Goal: Task Accomplishment & Management: Use online tool/utility

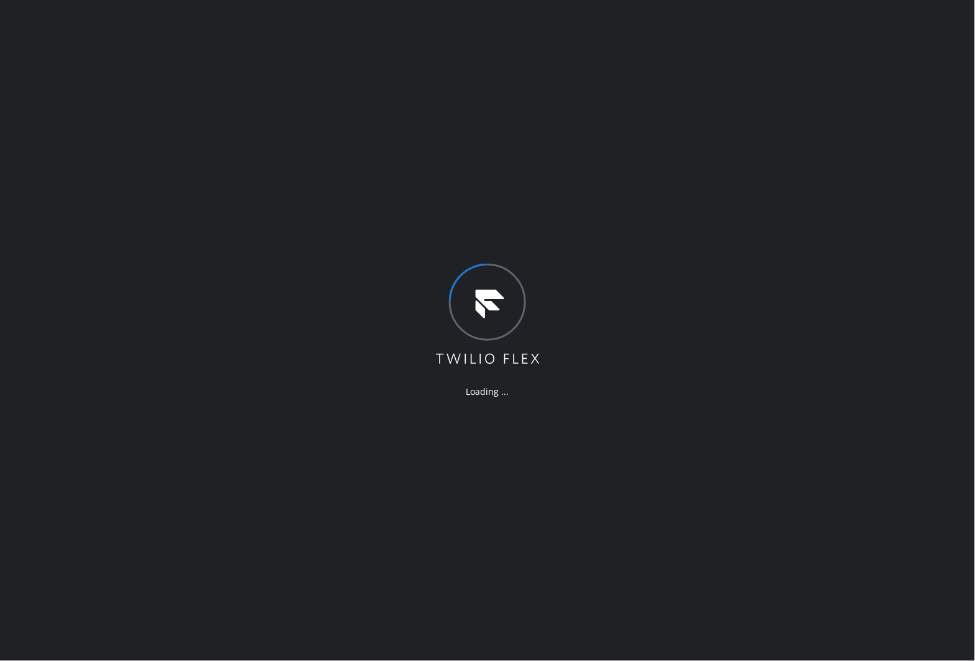
click at [14, 119] on div "Loading ..." at bounding box center [487, 330] width 975 height 661
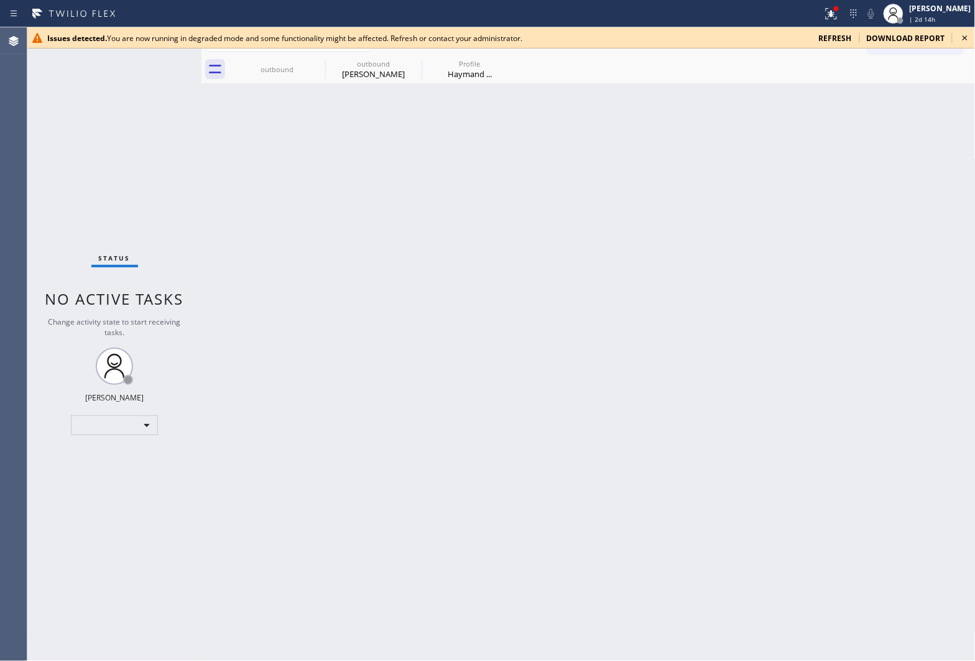
click at [20, 151] on div "Agent Desktop" at bounding box center [13, 344] width 27 height 634
click at [952, 9] on div "[PERSON_NAME]" at bounding box center [941, 8] width 62 height 11
click at [863, 140] on div "Back to Dashboard Change Sender ID Customers Technicians Select a contact Outbo…" at bounding box center [588, 344] width 774 height 634
click at [914, 15] on span "| 2d 14h" at bounding box center [923, 19] width 26 height 9
drag, startPoint x: 713, startPoint y: 182, endPoint x: 868, endPoint y: 119, distance: 167.1
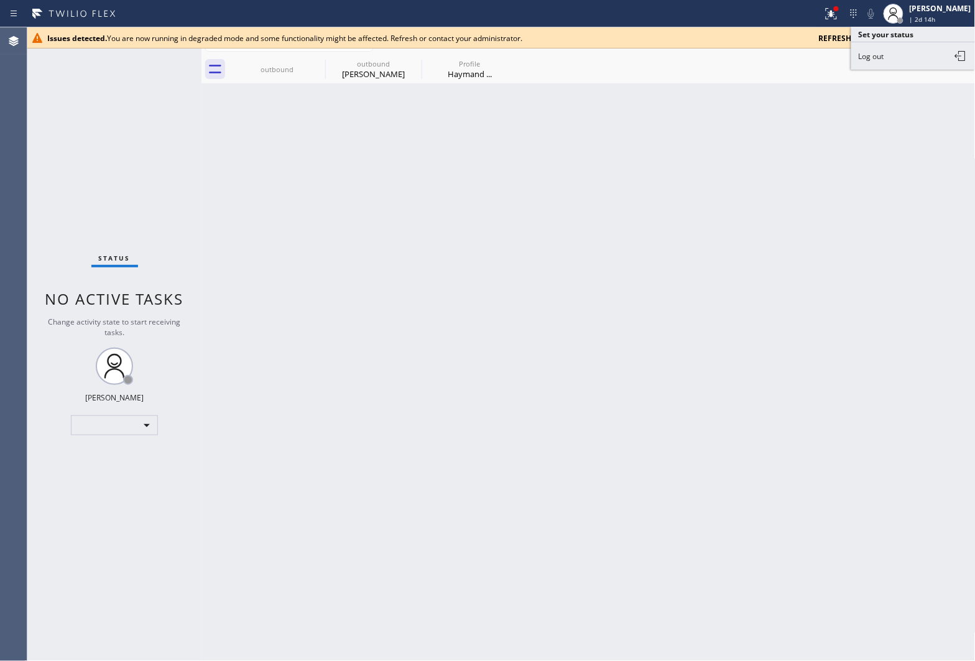
click at [759, 164] on div "Back to Dashboard Change Sender ID Customers Technicians Select a contact Outbo…" at bounding box center [588, 344] width 774 height 634
click at [968, 34] on icon at bounding box center [965, 37] width 15 height 15
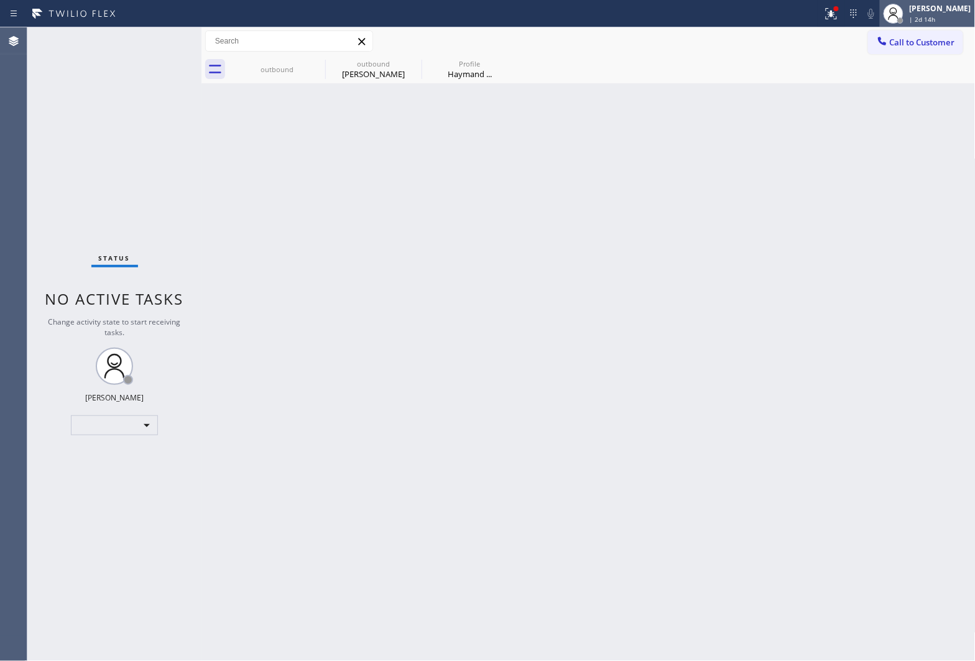
click at [925, 16] on span "| 2d 14h" at bounding box center [923, 19] width 26 height 9
click at [793, 159] on div "Back to Dashboard Change Sender ID Customers Technicians Select a contact Outbo…" at bounding box center [588, 344] width 774 height 634
click at [921, 10] on div "[PERSON_NAME]" at bounding box center [941, 8] width 62 height 11
click at [888, 57] on button "Log out" at bounding box center [913, 55] width 124 height 27
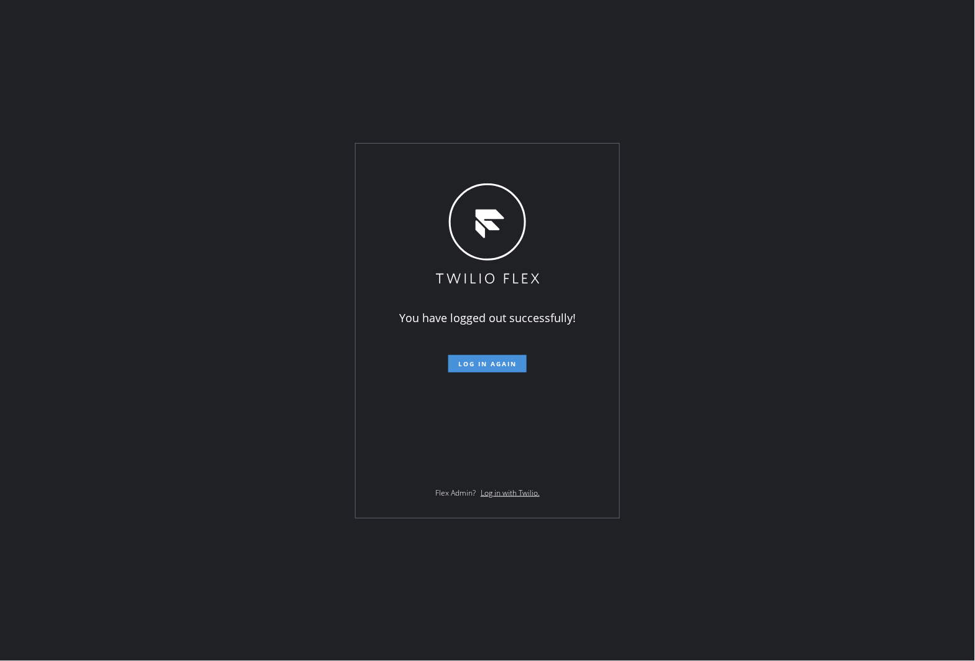
click at [481, 366] on span "Log in again" at bounding box center [487, 363] width 58 height 9
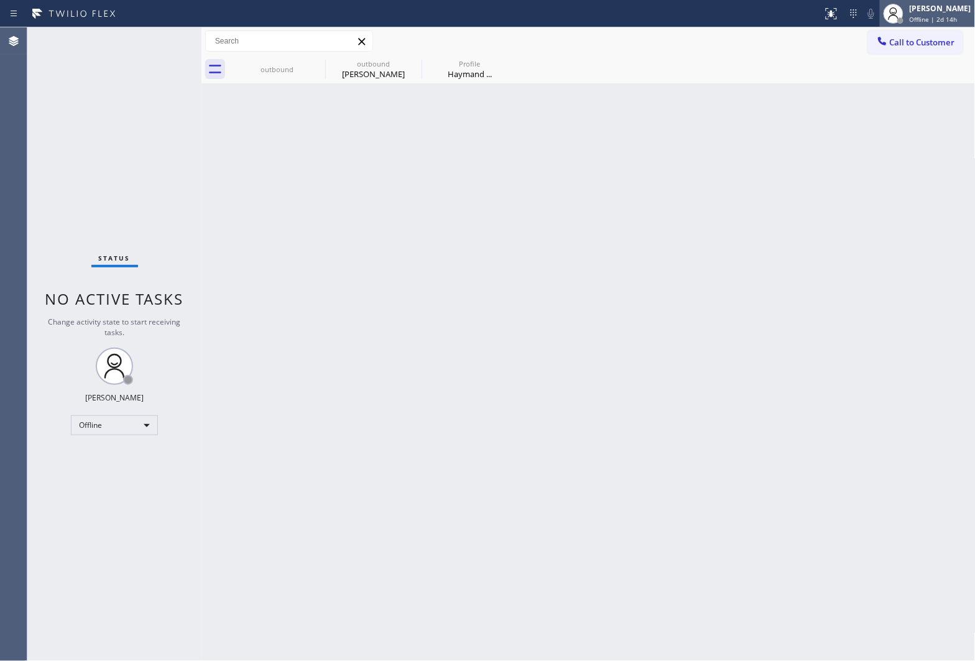
click at [956, 19] on div "Offline | 2d 14h" at bounding box center [941, 19] width 62 height 9
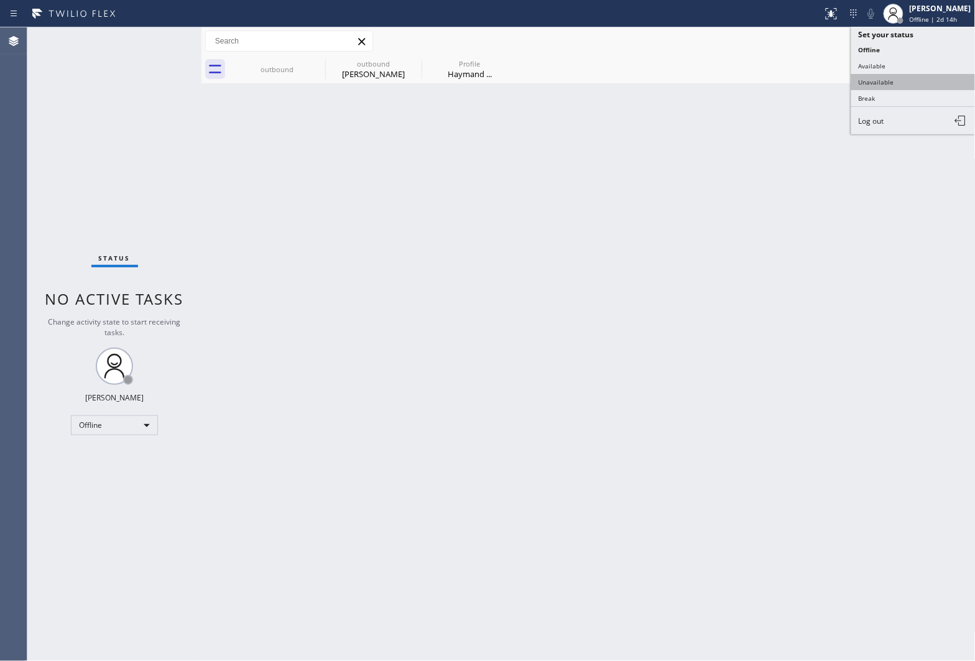
click at [879, 81] on button "Unavailable" at bounding box center [913, 82] width 124 height 16
click at [17, 165] on div "Agent Desktop" at bounding box center [13, 344] width 27 height 634
click at [888, 38] on div at bounding box center [882, 42] width 15 height 15
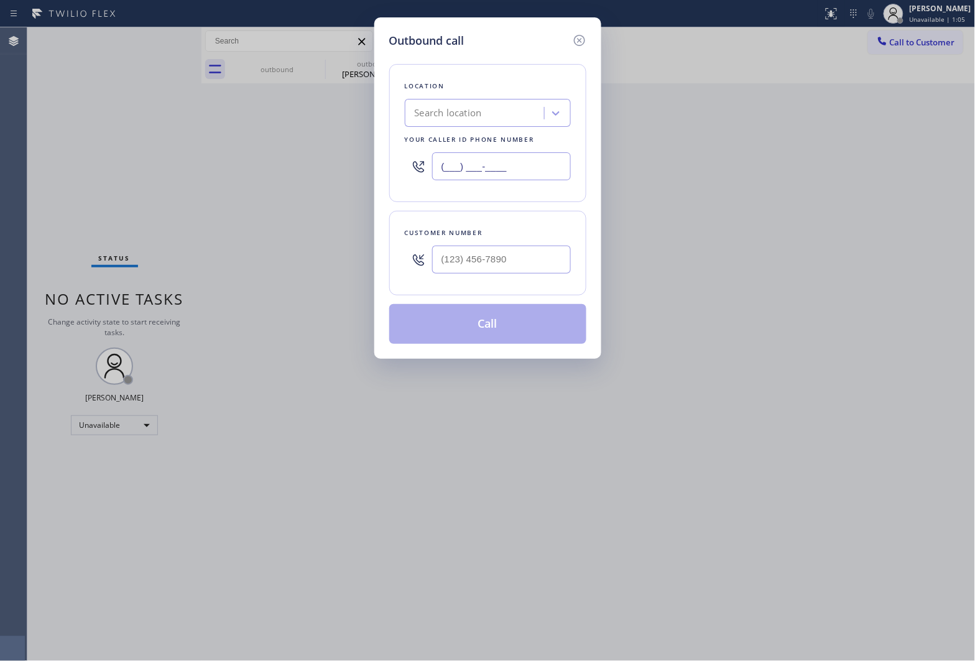
click at [461, 173] on input "(___) ___-____" at bounding box center [501, 166] width 139 height 28
paste input "347) 407-9102"
type input "(347) 407-9102"
type input "(___) ___-____"
click at [490, 252] on input "(___) ___-____" at bounding box center [501, 260] width 139 height 28
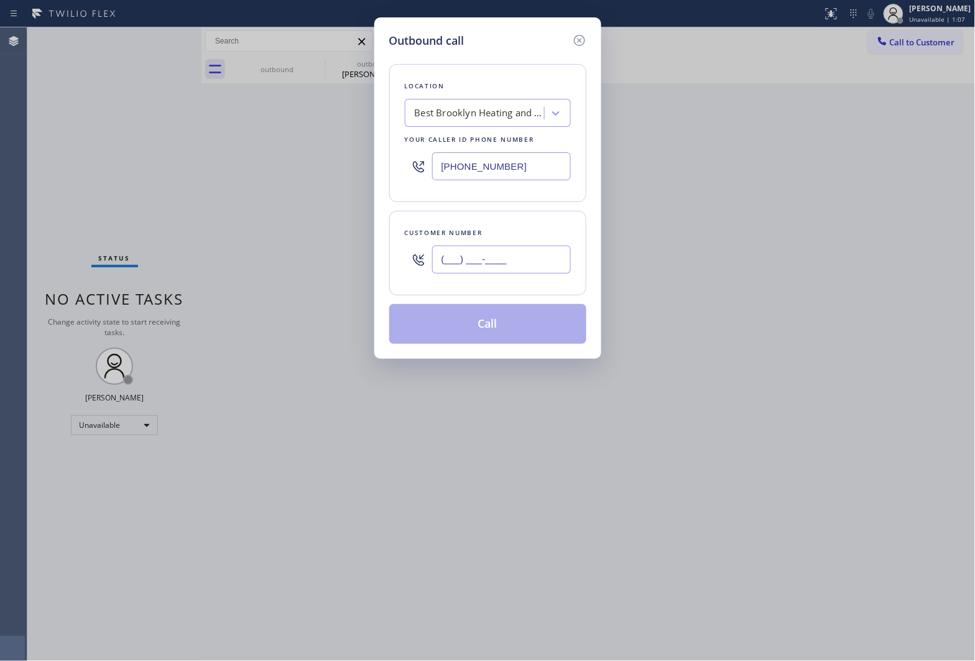
paste input "551) 282-1782"
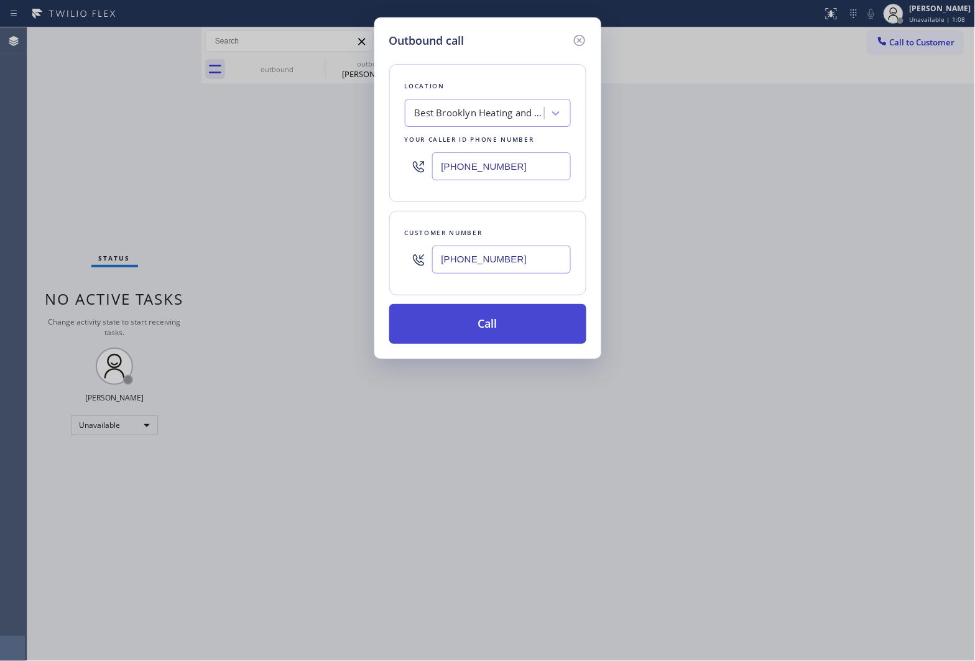
type input "(551) 282-1782"
click at [480, 325] on button "Call" at bounding box center [487, 324] width 197 height 40
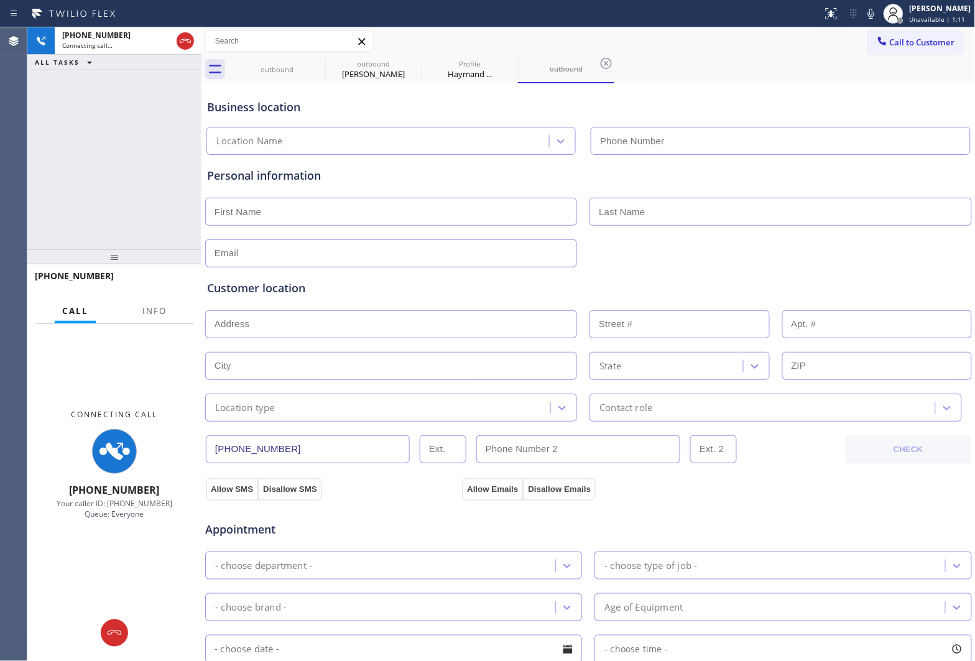
type input "(347) 407-9102"
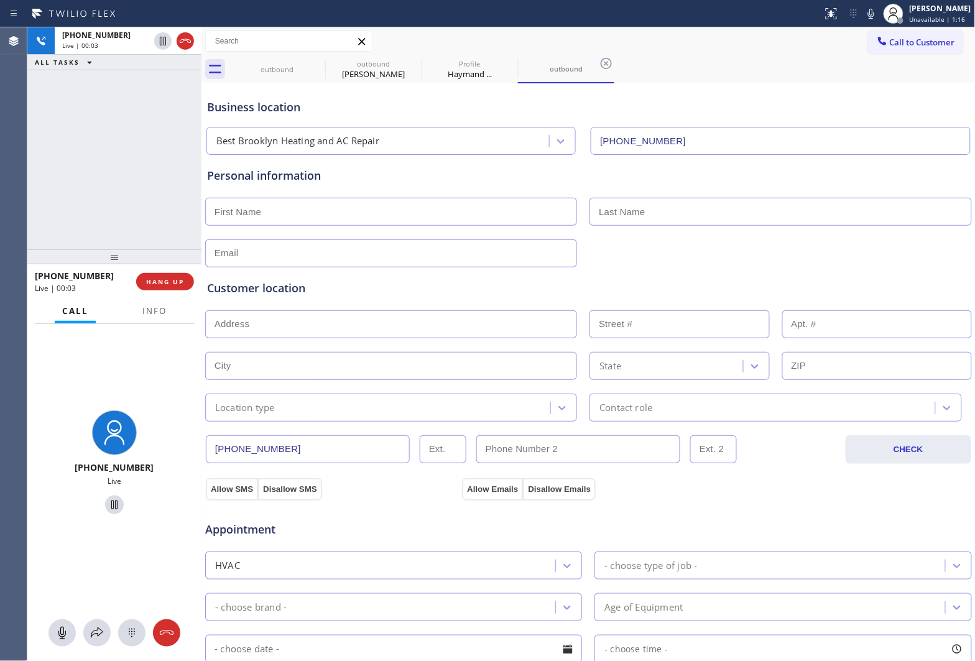
drag, startPoint x: 0, startPoint y: 108, endPoint x: 96, endPoint y: 100, distance: 96.7
click at [0, 108] on div "Agent Desktop" at bounding box center [13, 344] width 27 height 634
drag, startPoint x: 182, startPoint y: 34, endPoint x: 922, endPoint y: 115, distance: 743.9
click at [181, 35] on icon at bounding box center [185, 41] width 15 height 15
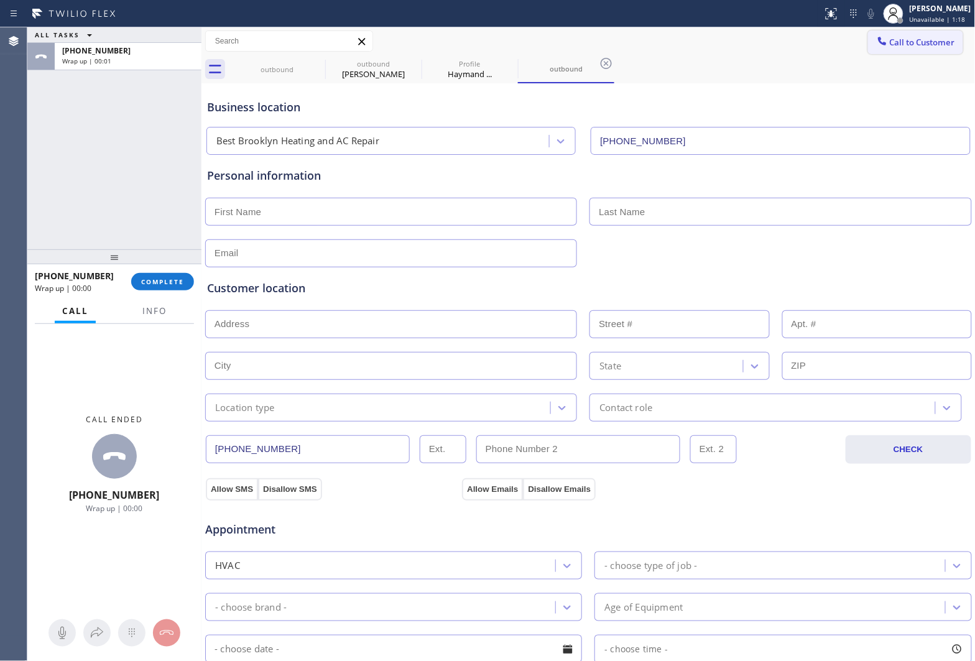
click at [918, 44] on span "Call to Customer" at bounding box center [922, 42] width 65 height 11
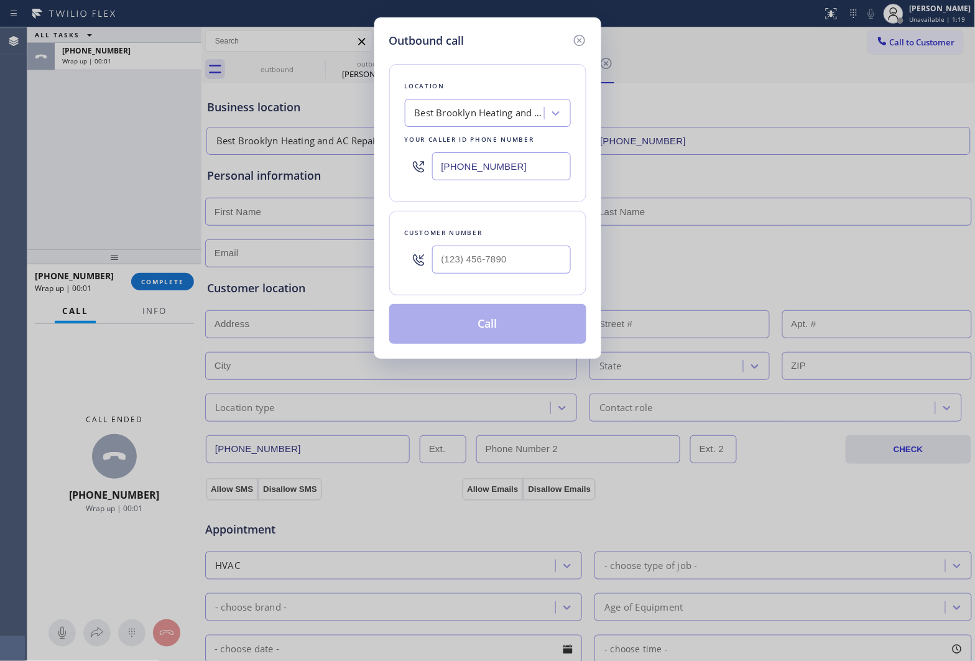
click at [467, 169] on input "(347) 407-9102" at bounding box center [501, 166] width 139 height 28
paste input "754) 714-7727"
type input "(754) 714-7727"
type input "(___) ___-____"
click at [495, 259] on input "(___) ___-____" at bounding box center [501, 260] width 139 height 28
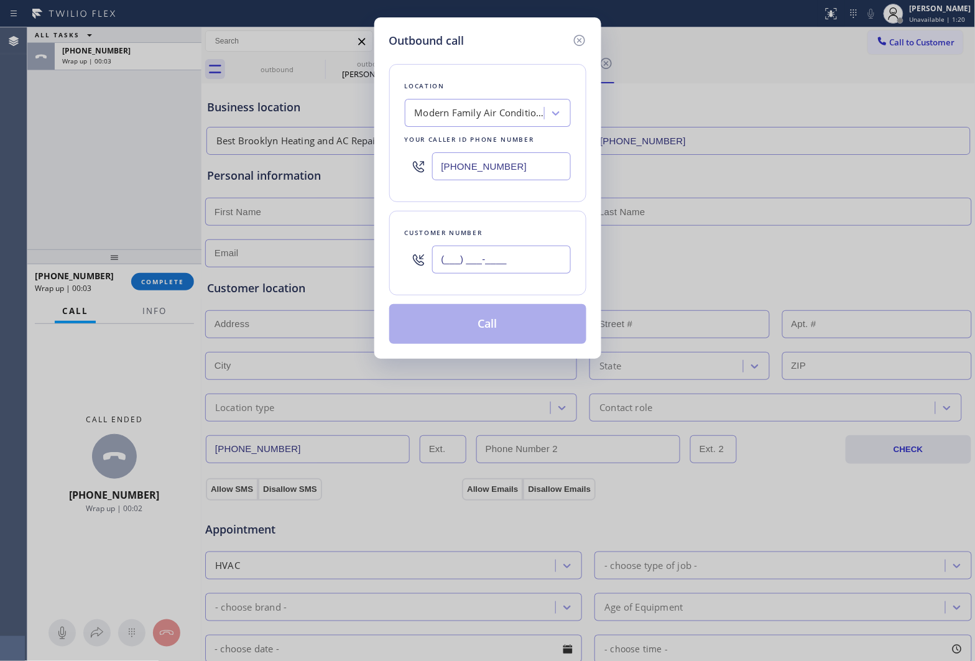
paste input "863) 766-1997"
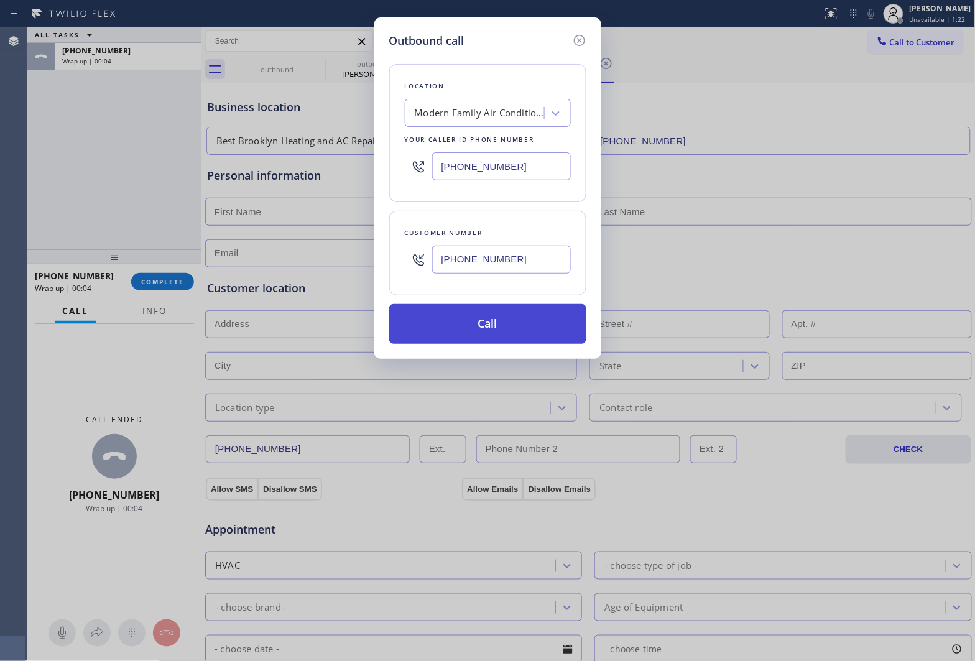
type input "(863) 766-1997"
click at [506, 331] on button "Call" at bounding box center [487, 324] width 197 height 40
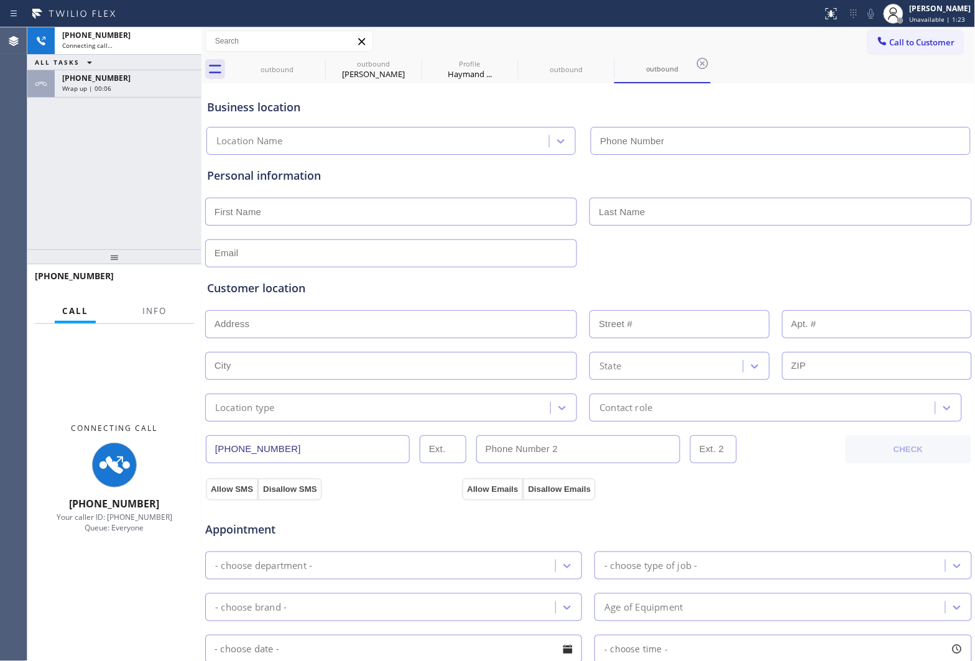
type input "(754) 714-7727"
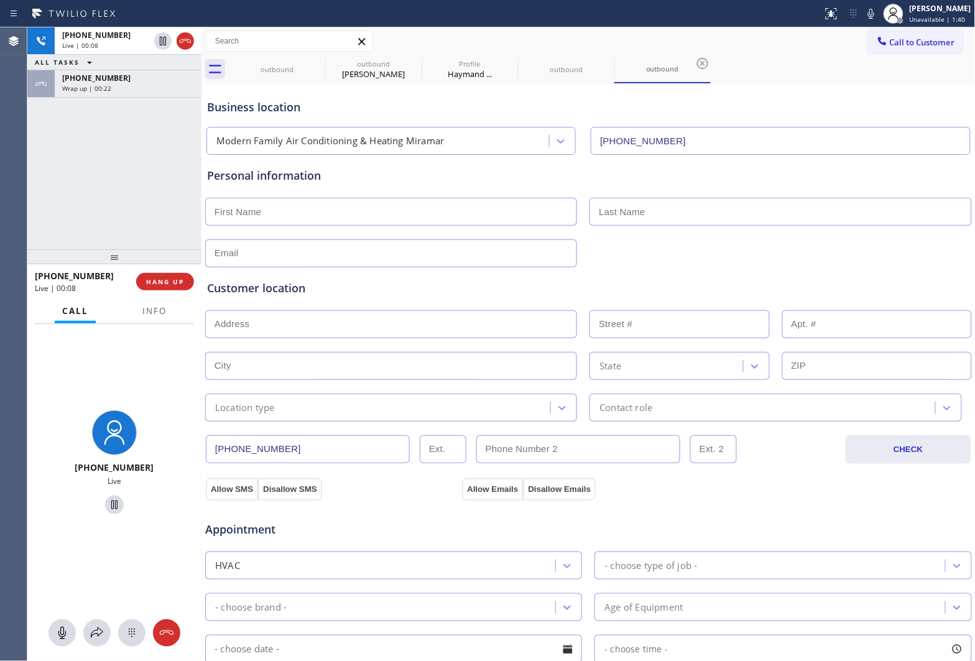
drag, startPoint x: 32, startPoint y: 170, endPoint x: 73, endPoint y: 154, distance: 43.5
click at [36, 168] on div "+18637661997 Live | 00:08 ALL TASKS ALL TASKS ACTIVE TASKS TASKS IN WRAP UP +15…" at bounding box center [114, 138] width 174 height 222
click at [187, 39] on icon at bounding box center [185, 41] width 15 height 15
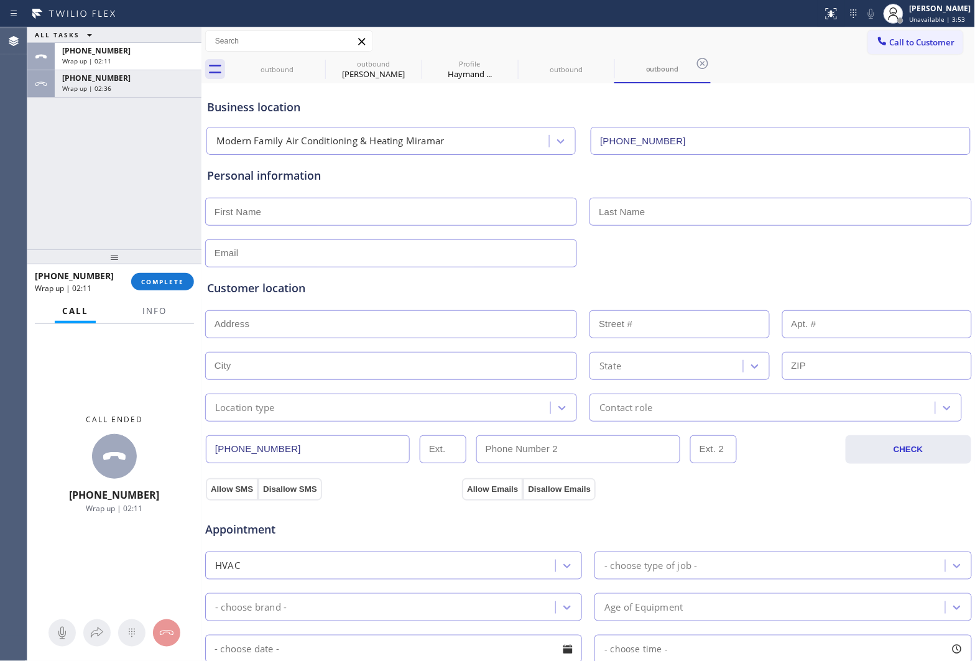
drag, startPoint x: 30, startPoint y: 179, endPoint x: 604, endPoint y: 93, distance: 581.0
click at [31, 179] on div "ALL TASKS ALL TASKS ACTIVE TASKS TASKS IN WRAP UP +18637661997 Wrap up | 02:11 …" at bounding box center [114, 138] width 174 height 222
click at [916, 33] on button "Call to Customer" at bounding box center [915, 42] width 95 height 24
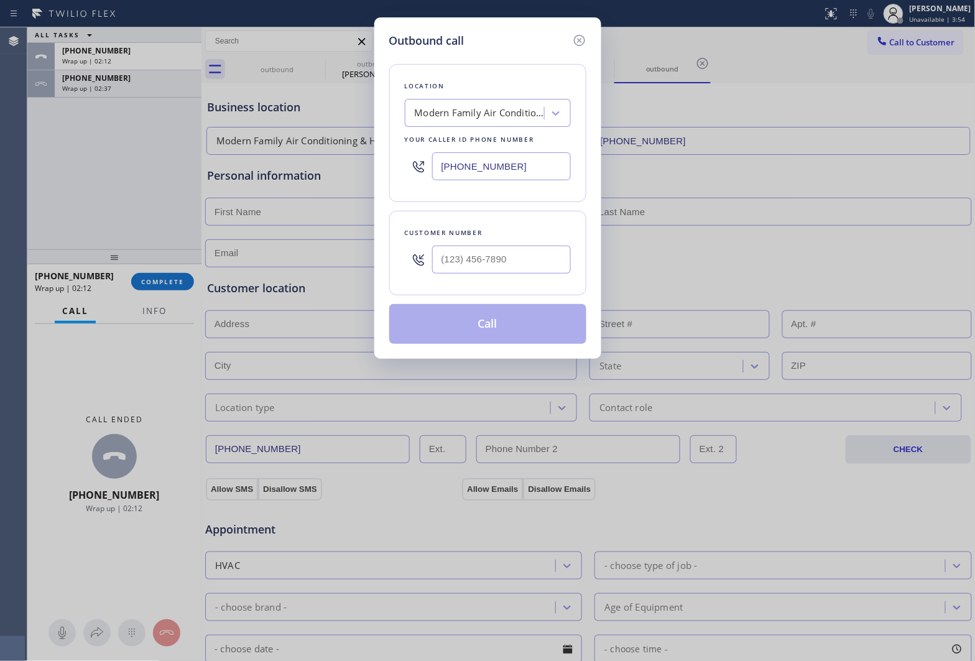
click at [524, 175] on input "(754) 714-7727" at bounding box center [501, 166] width 139 height 28
paste input "646) 783-2716"
type input "(646) 783-2716"
type input "(___) ___-____"
click at [485, 244] on div at bounding box center [501, 259] width 139 height 40
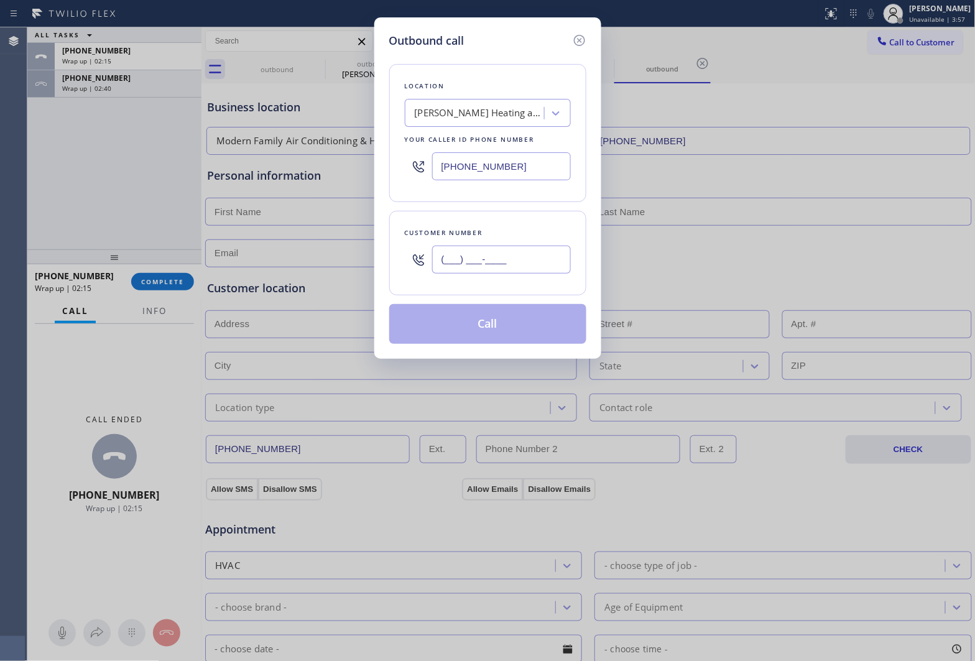
click at [495, 257] on input "(___) ___-____" at bounding box center [501, 260] width 139 height 28
paste input "516) 604-3417"
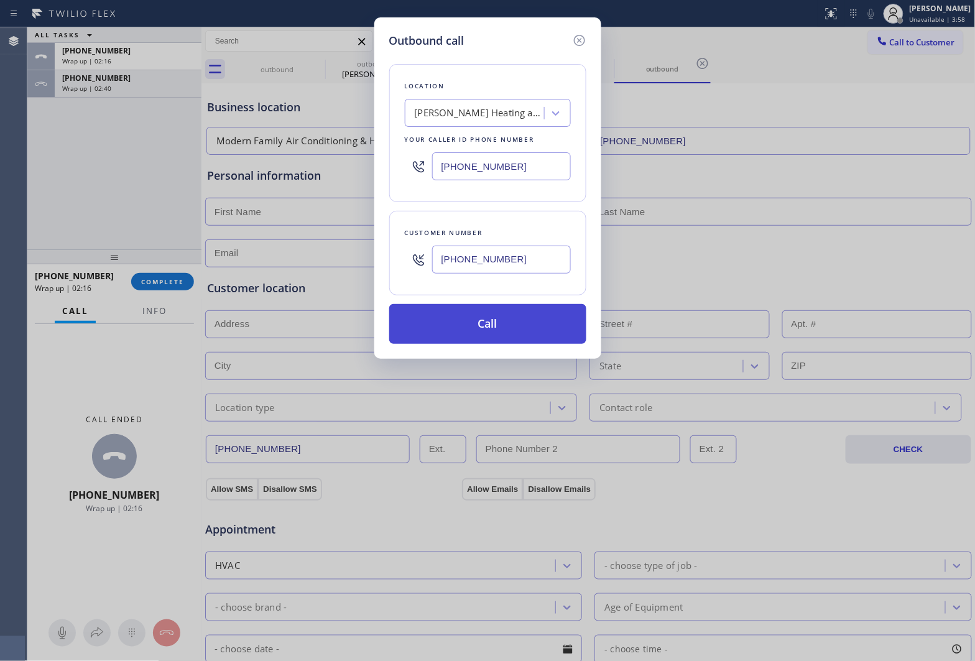
type input "(516) 604-3417"
click at [527, 336] on button "Call" at bounding box center [487, 324] width 197 height 40
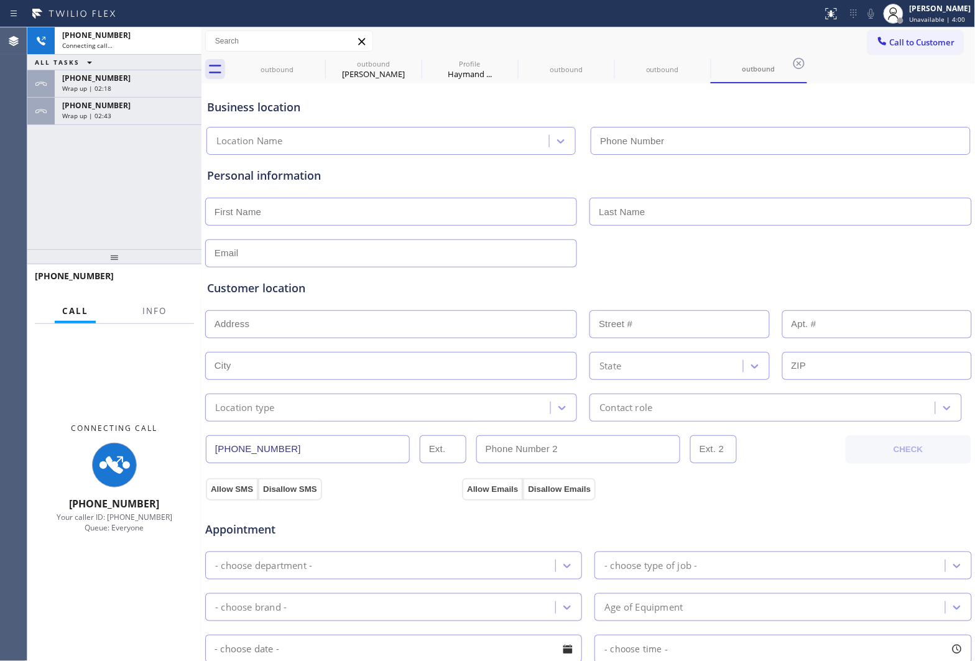
type input "(646) 783-2716"
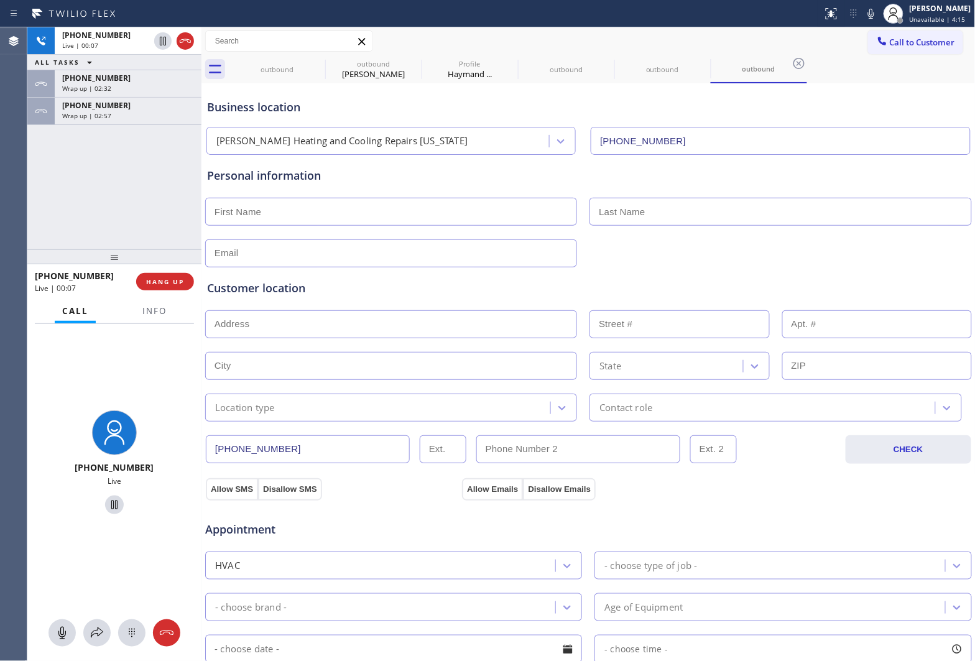
click at [39, 175] on div "+15166043417 Live | 00:07 ALL TASKS ALL TASKS ACTIVE TASKS TASKS IN WRAP UP +18…" at bounding box center [114, 138] width 174 height 222
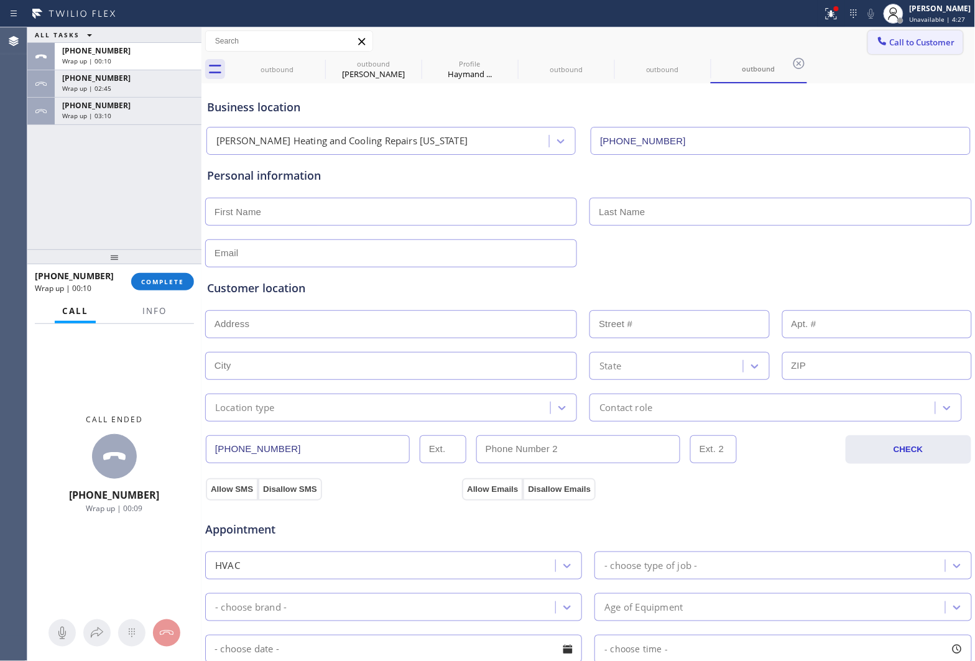
click at [890, 39] on span "Call to Customer" at bounding box center [922, 42] width 65 height 11
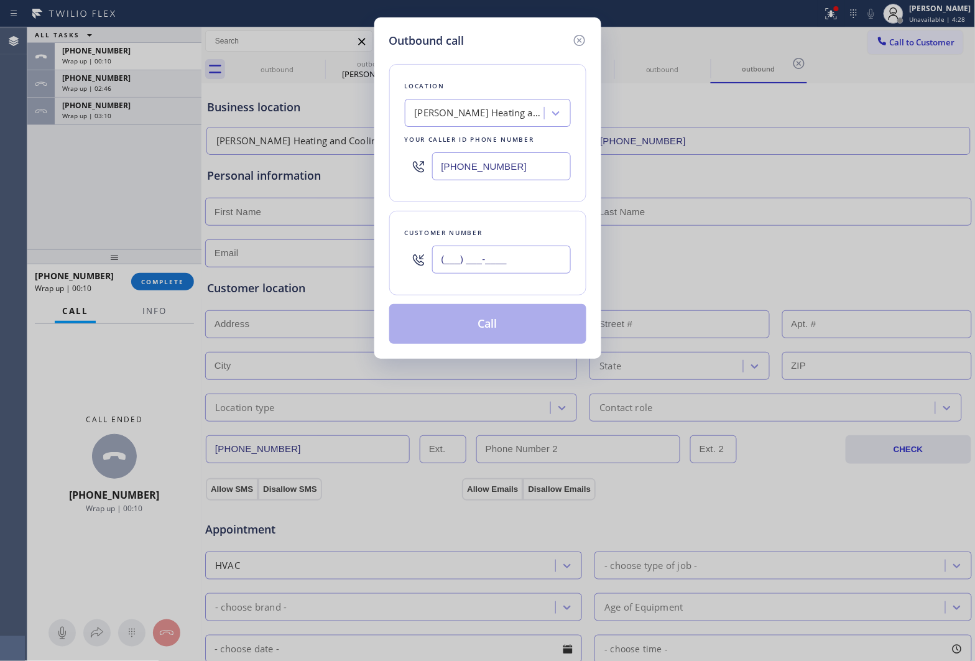
click at [496, 263] on input "(___) ___-____" at bounding box center [501, 260] width 139 height 28
paste input "516) 604-3417"
type input "(516) 604-3417"
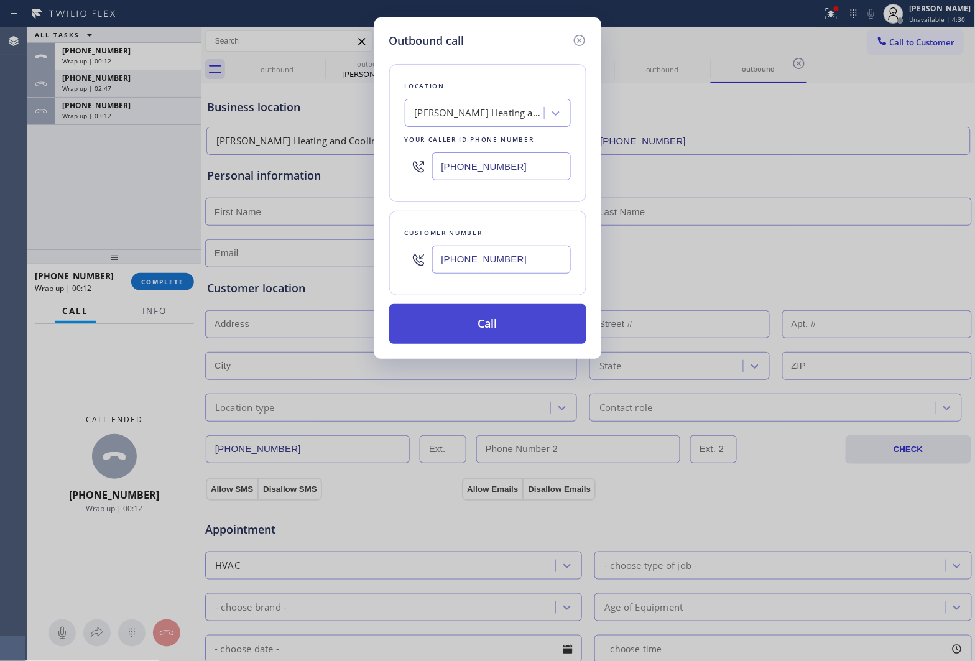
click at [524, 322] on button "Call" at bounding box center [487, 324] width 197 height 40
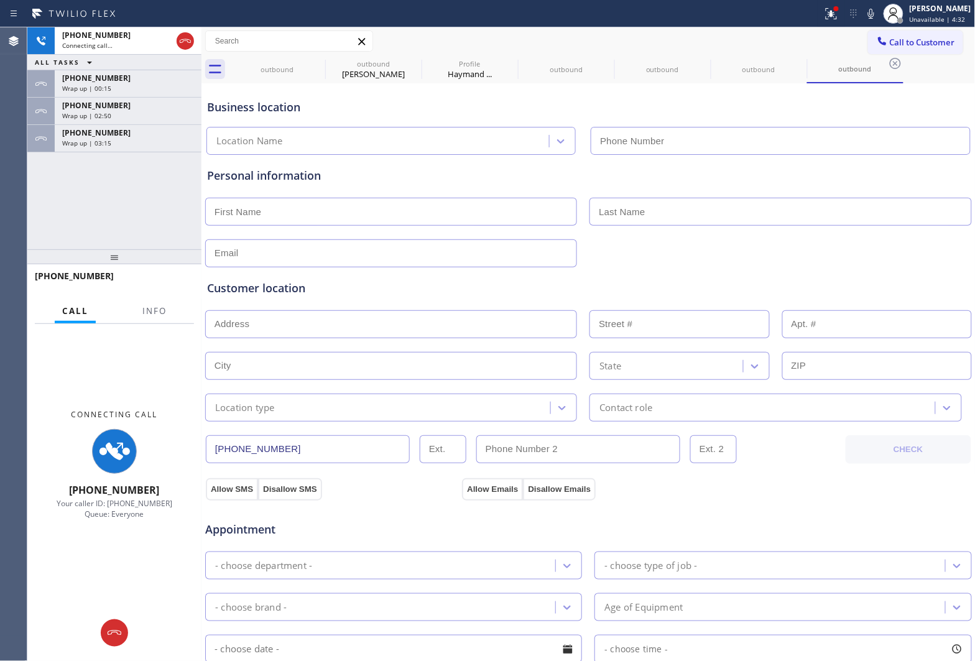
type input "(646) 783-2716"
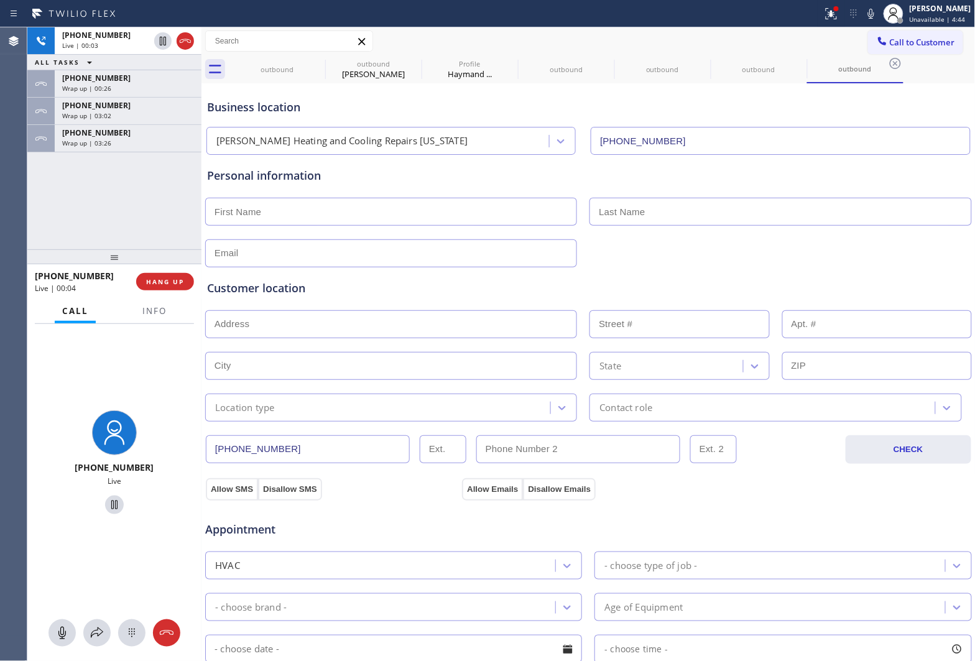
click at [26, 170] on div "Agent Desktop" at bounding box center [13, 344] width 27 height 634
click at [190, 44] on icon at bounding box center [185, 41] width 15 height 15
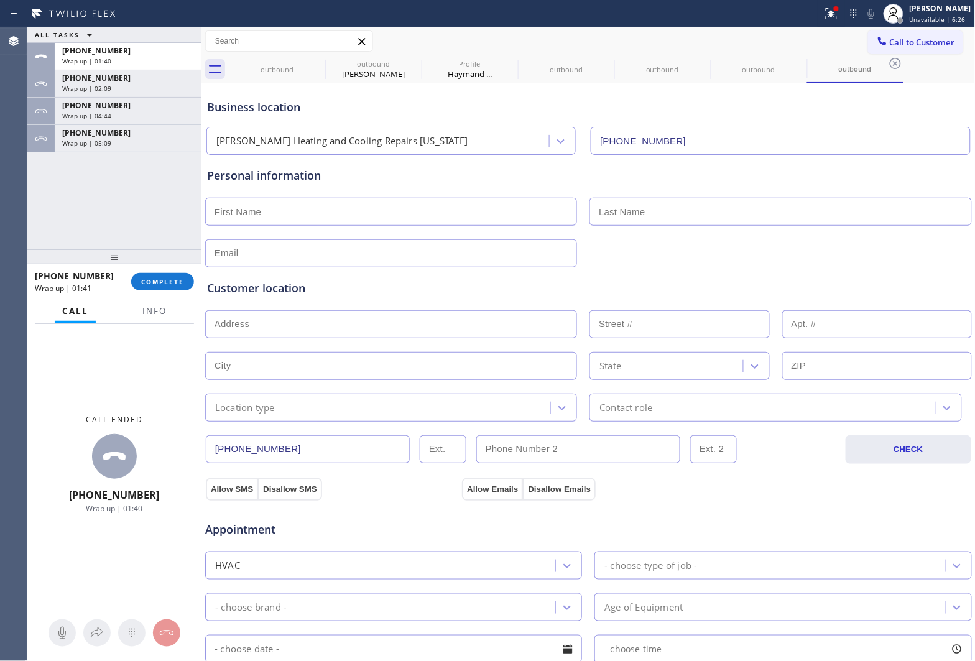
click at [32, 193] on div "ALL TASKS ALL TASKS ACTIVE TASKS TASKS IN WRAP UP +15166043417 Wrap up | 01:40 …" at bounding box center [114, 138] width 174 height 222
